Goal: Go to known website: Access a specific website the user already knows

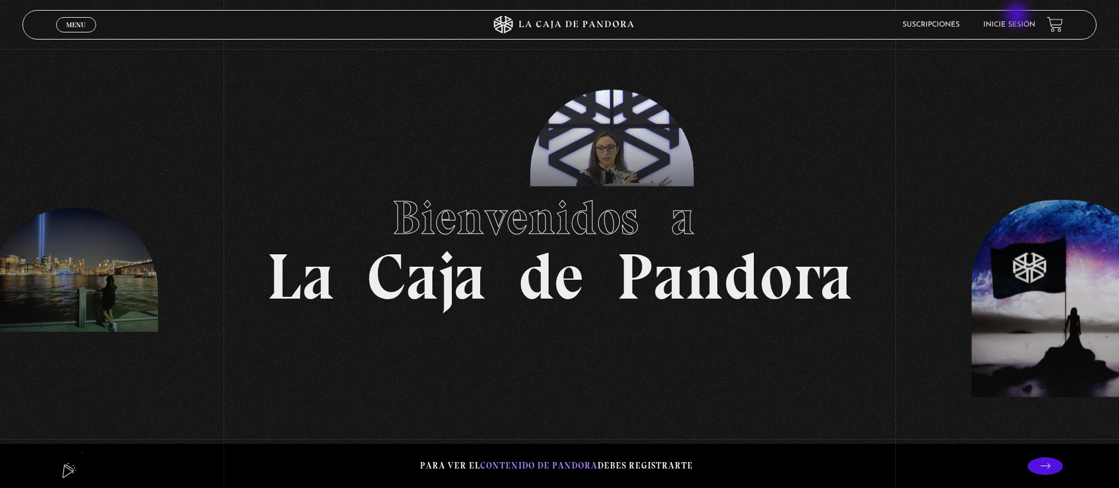
click at [1018, 16] on li "Inicie sesión" at bounding box center [1009, 24] width 52 height 18
click at [1018, 25] on link "Inicie sesión" at bounding box center [1009, 24] width 52 height 7
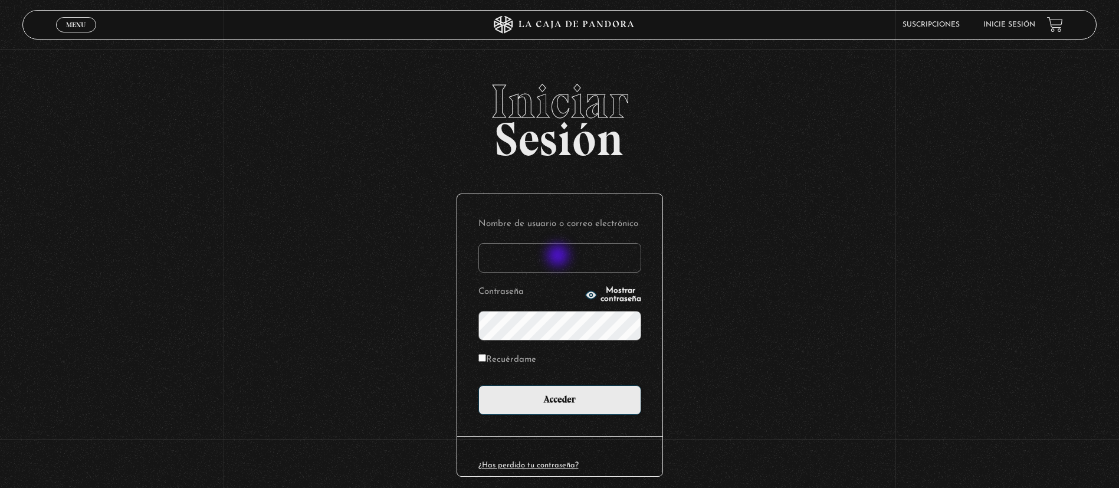
click at [559, 257] on input "Nombre de usuario o correo electrónico" at bounding box center [559, 257] width 163 height 29
type input "johamendz@hotmail.com"
click at [486, 357] on input "Recuérdame" at bounding box center [482, 358] width 8 height 8
checkbox input "true"
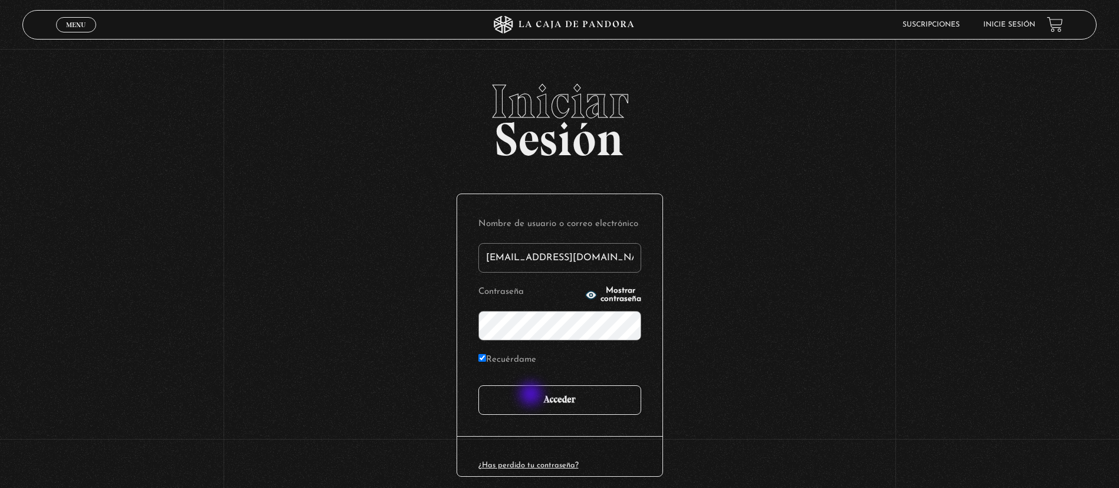
click at [532, 395] on input "Acceder" at bounding box center [559, 399] width 163 height 29
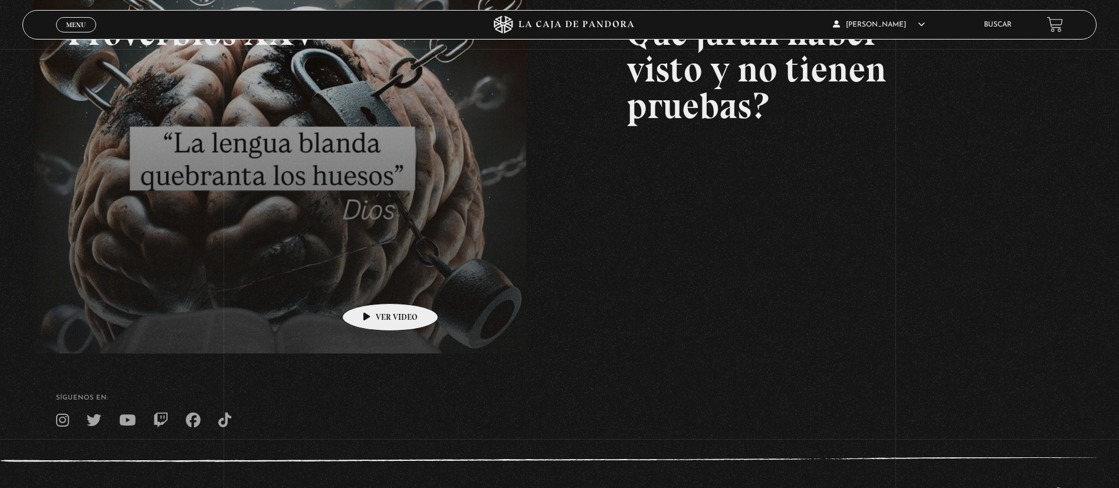
scroll to position [276, 0]
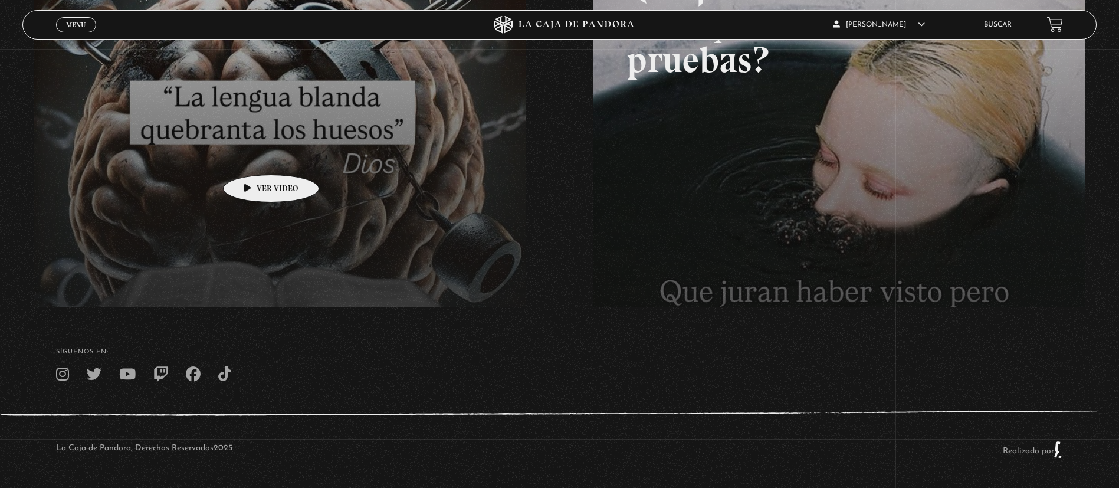
click at [252, 157] on link at bounding box center [593, 161] width 1119 height 488
